Goal: Find contact information: Find contact information

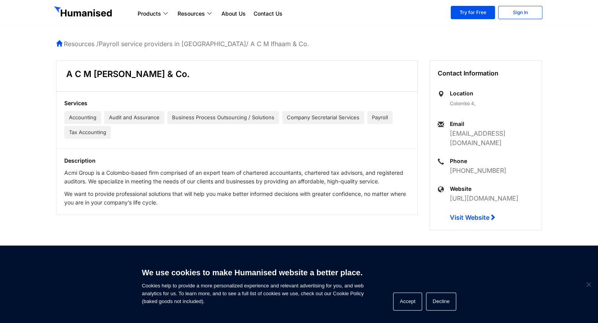
click at [261, 220] on div "A C M Ifhaam & Co. Services Accounting Audit and Assurance Business Process Out…" at bounding box center [236, 143] width 373 height 167
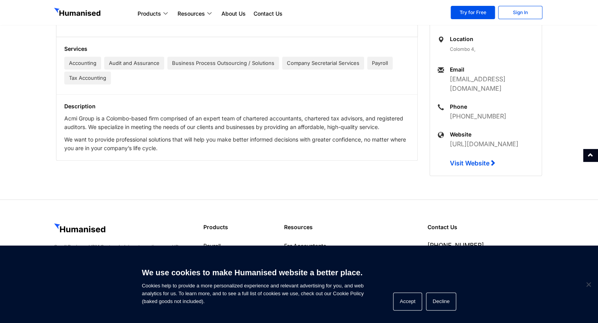
scroll to position [77, 0]
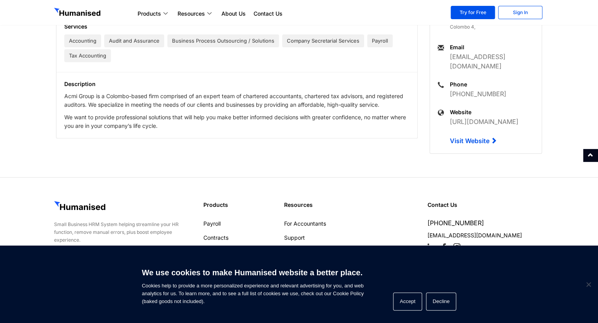
click at [472, 137] on link "Visit Website" at bounding box center [472, 141] width 47 height 8
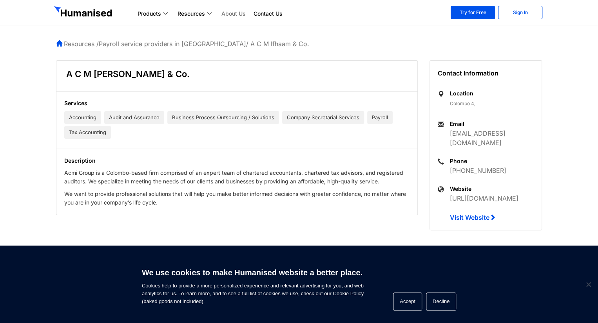
click at [238, 14] on link "About Us" at bounding box center [233, 13] width 32 height 9
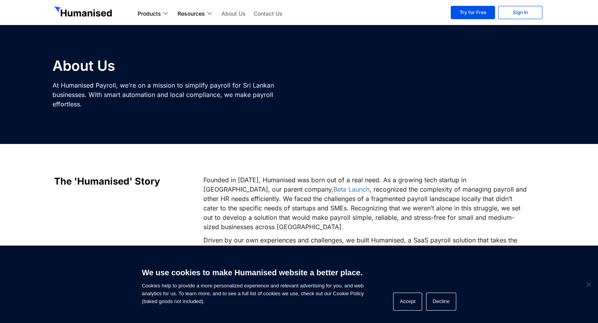
click at [272, 10] on link "Contact Us" at bounding box center [267, 13] width 37 height 9
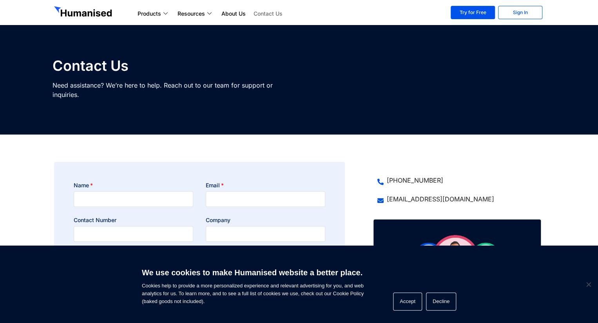
click at [142, 21] on section "Products Payroll Process staff payroll on time accurately with Humanised Payrol…" at bounding box center [299, 12] width 598 height 25
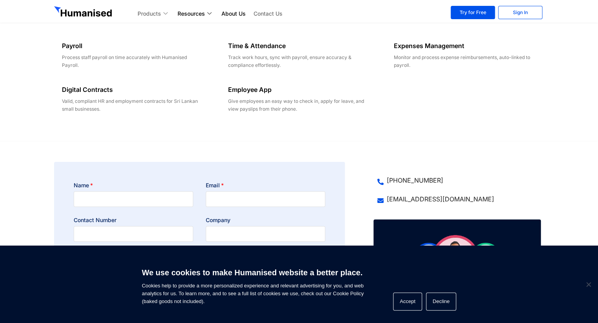
click at [143, 11] on link "Products" at bounding box center [154, 13] width 40 height 9
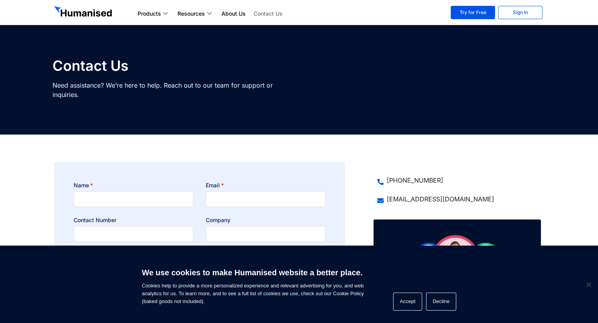
click at [79, 16] on img at bounding box center [84, 12] width 60 height 13
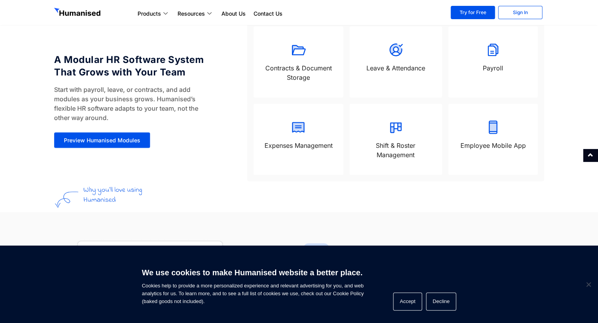
scroll to position [680, 0]
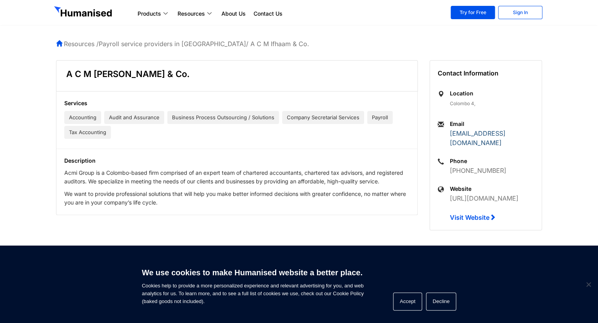
click at [505, 130] on link "[EMAIL_ADDRESS][DOMAIN_NAME]" at bounding box center [477, 138] width 56 height 17
